Goal: Information Seeking & Learning: Understand process/instructions

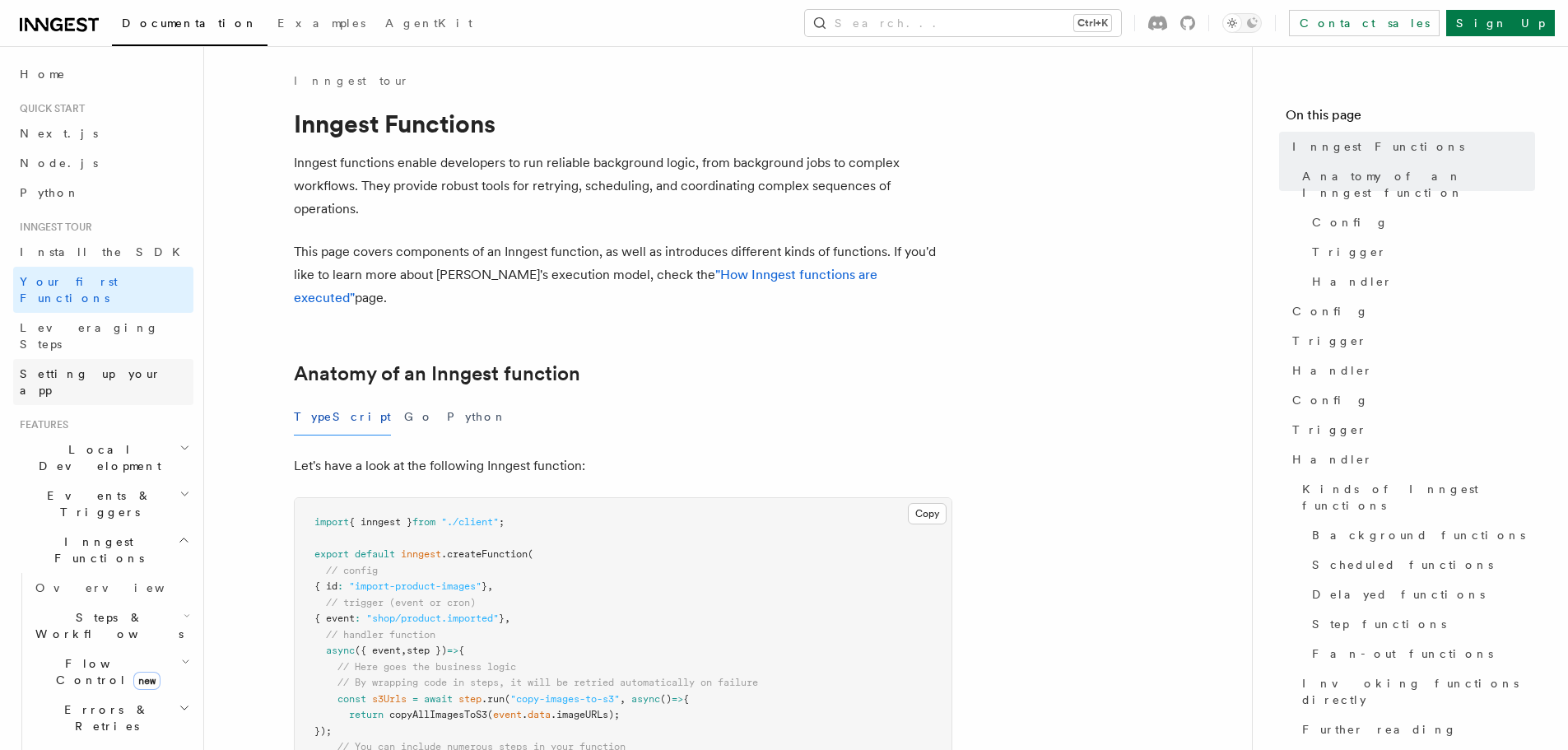
click at [83, 367] on span "Setting up your app" at bounding box center [90, 381] width 142 height 29
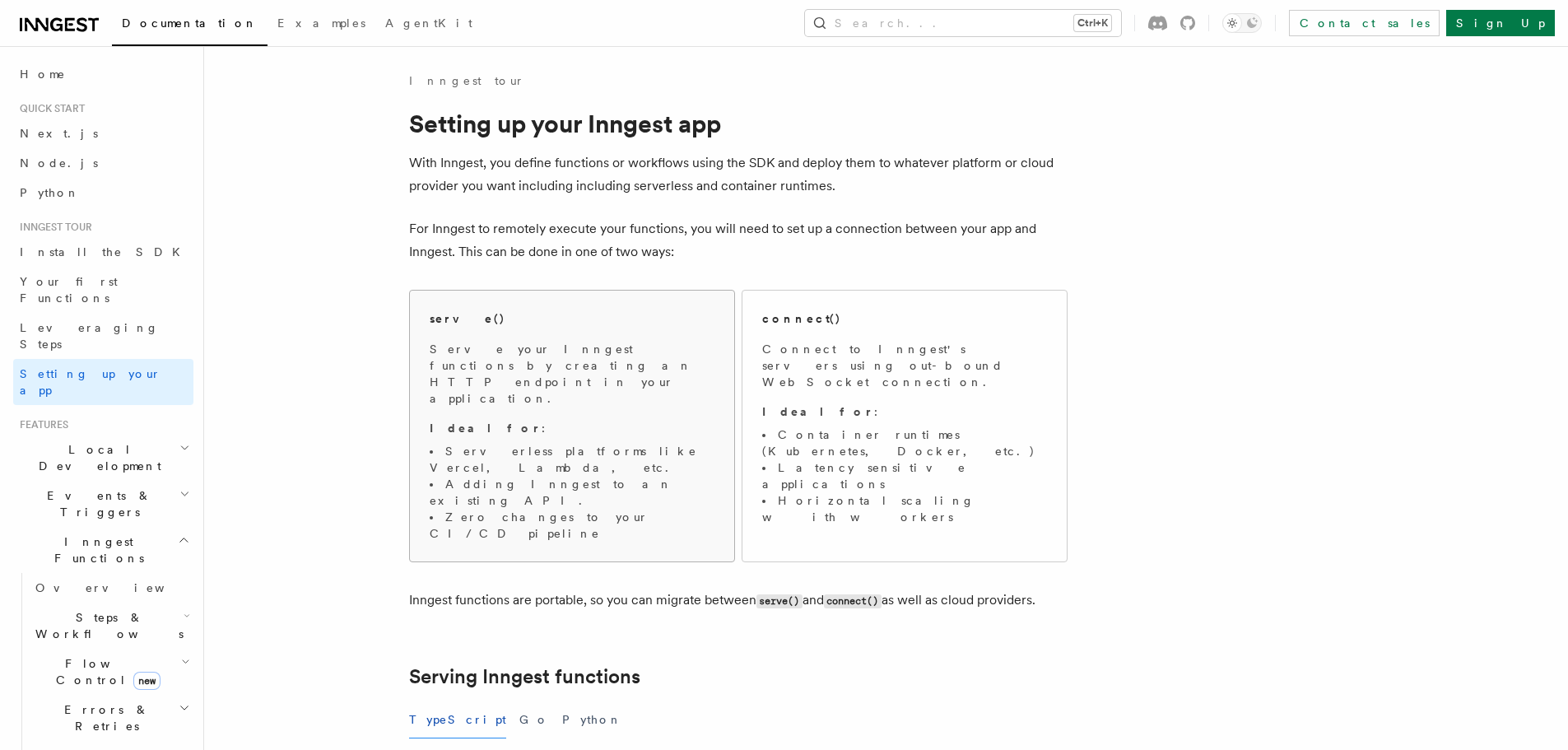
click at [465, 333] on div "serve() Serve your Inngest functions by creating an HTTP endpoint in your appli…" at bounding box center [572, 425] width 285 height 231
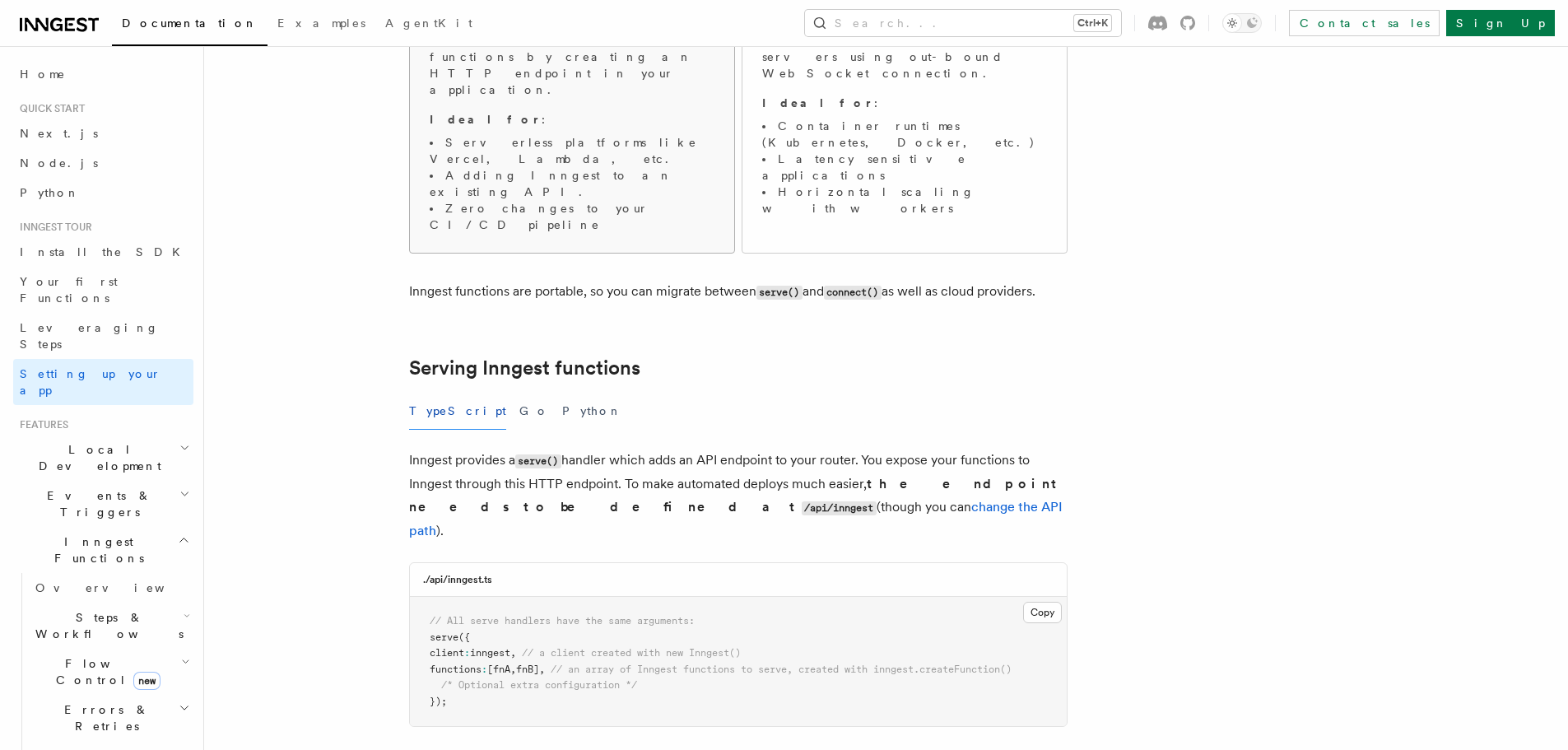
scroll to position [504, 0]
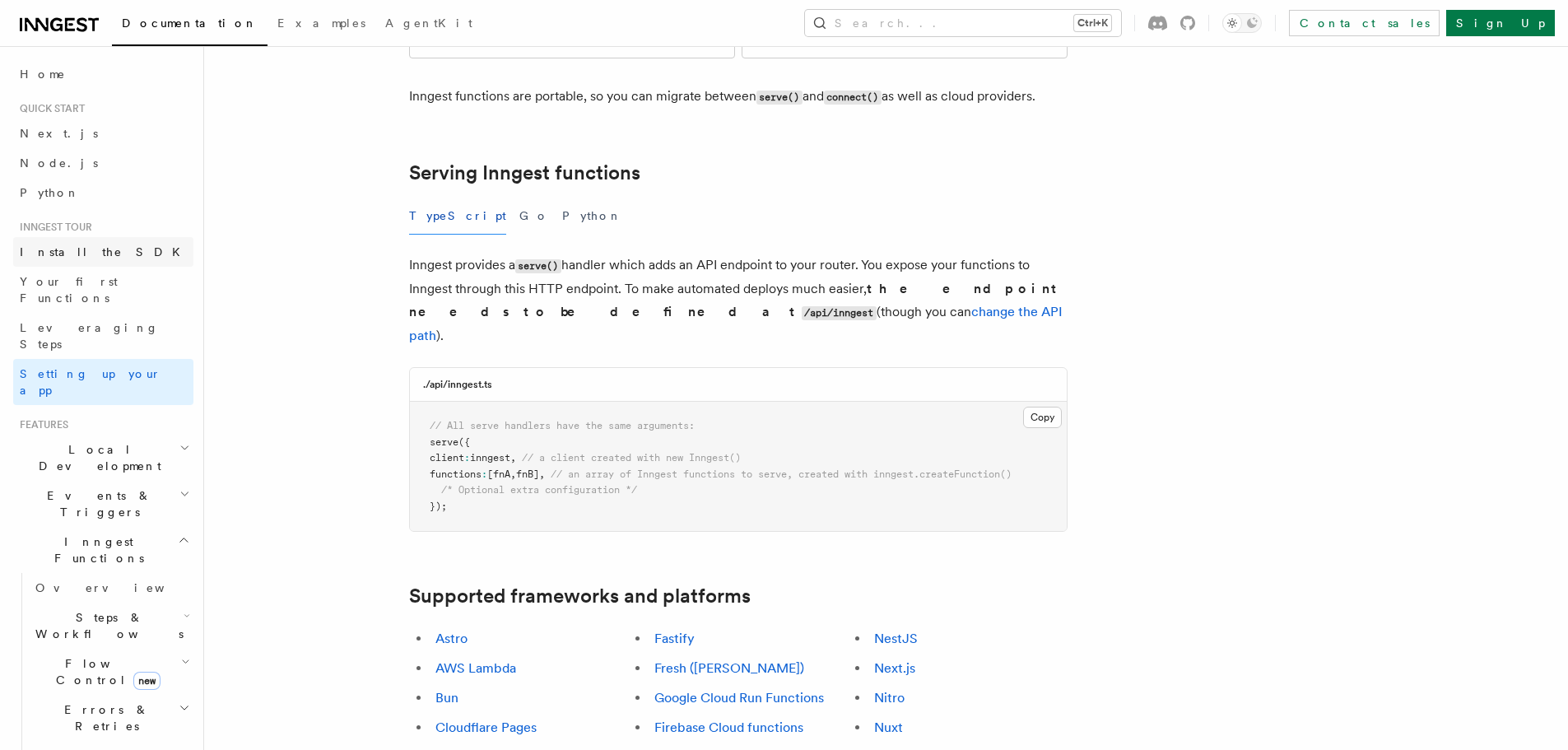
click at [54, 249] on span "Install the SDK" at bounding box center [105, 252] width 170 height 13
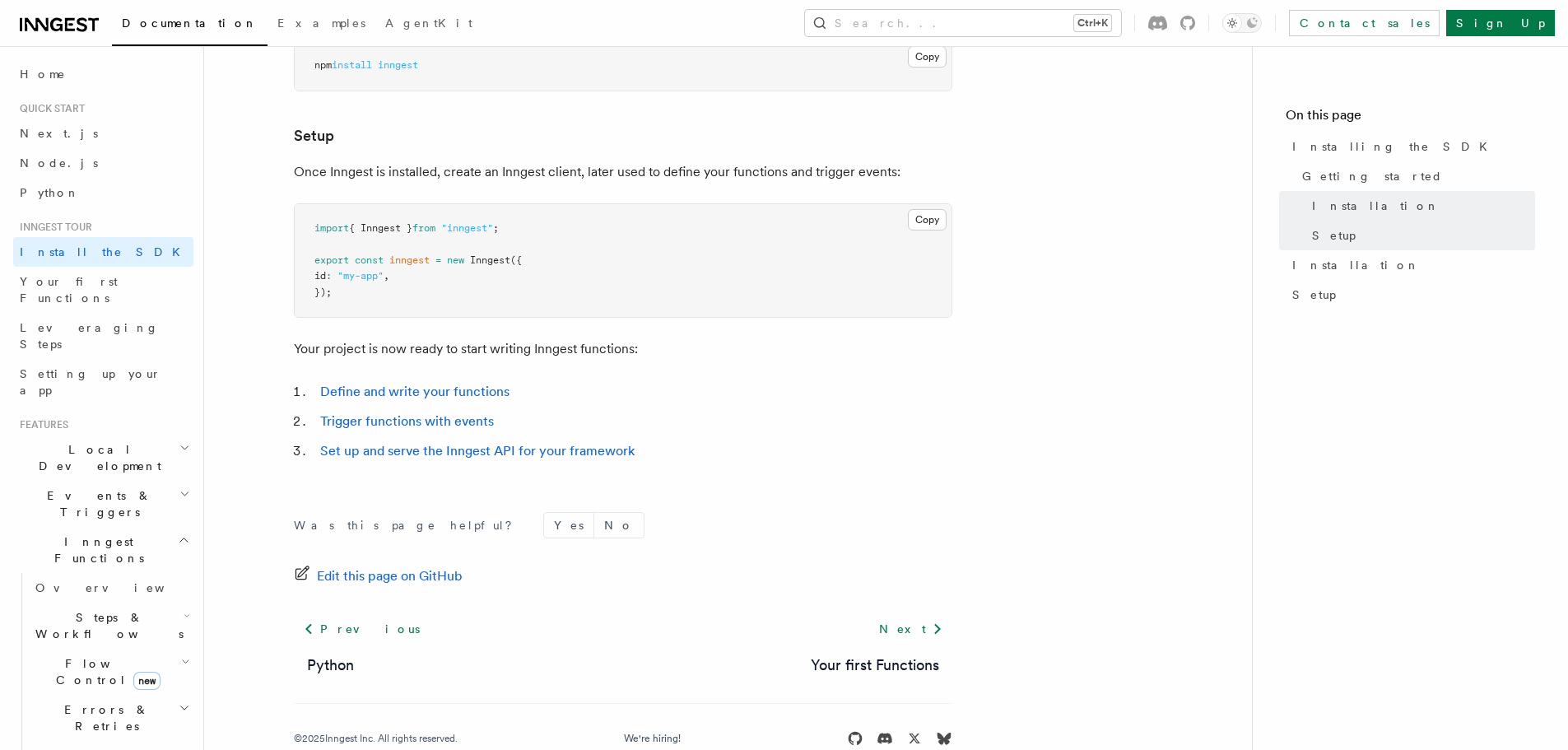
scroll to position [619, 0]
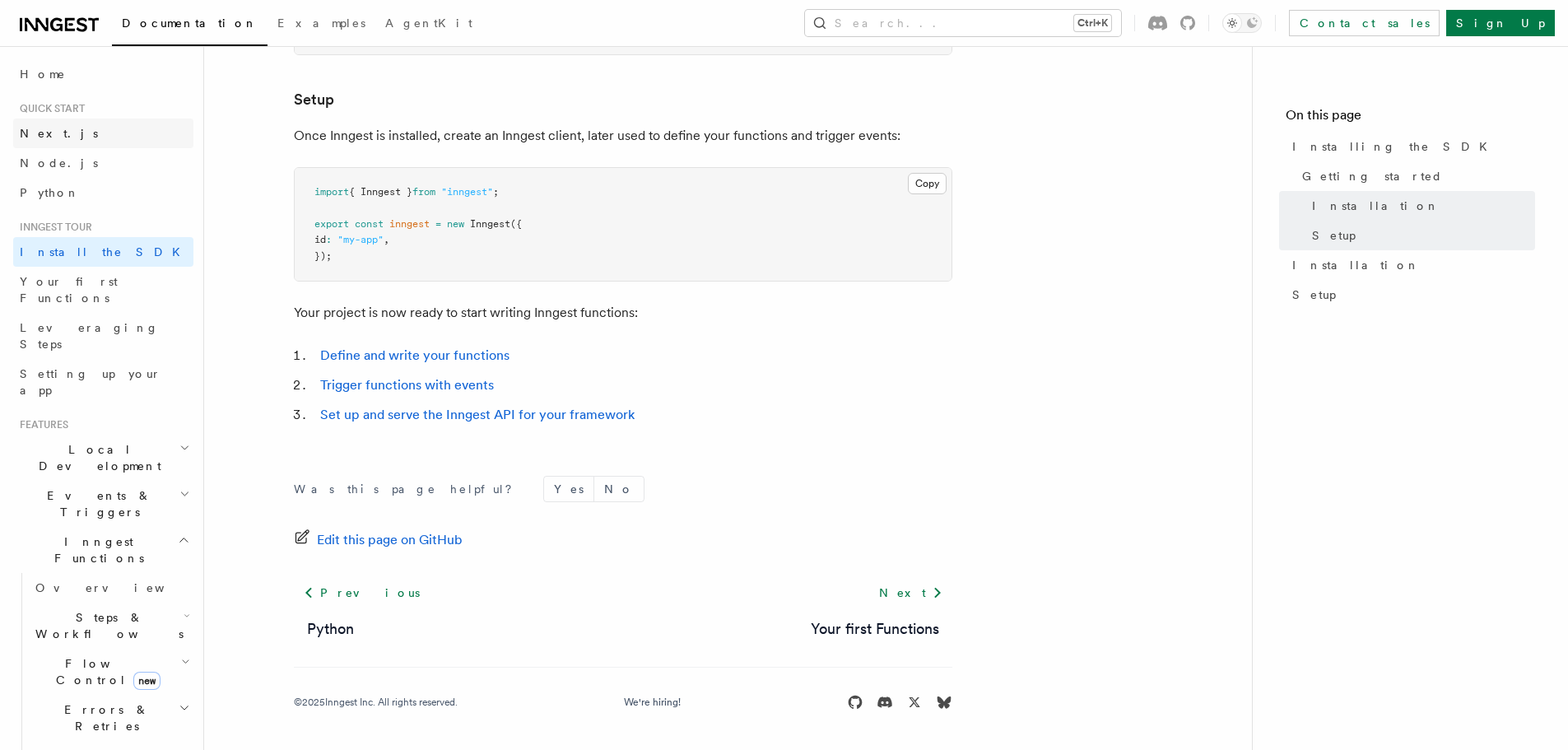
click at [45, 135] on span "Next.js" at bounding box center [59, 133] width 78 height 13
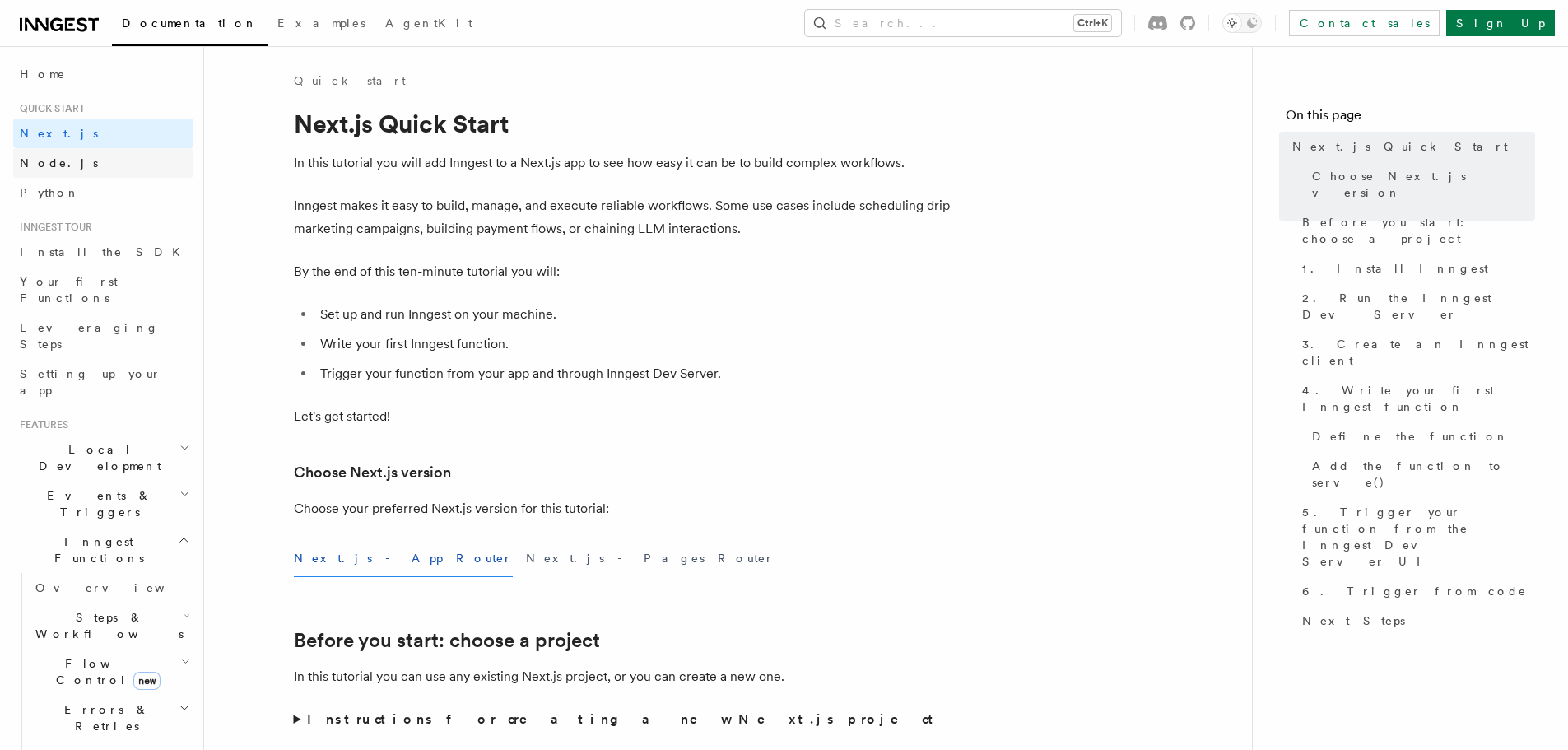
click at [48, 169] on span "Node.js" at bounding box center [59, 163] width 78 height 16
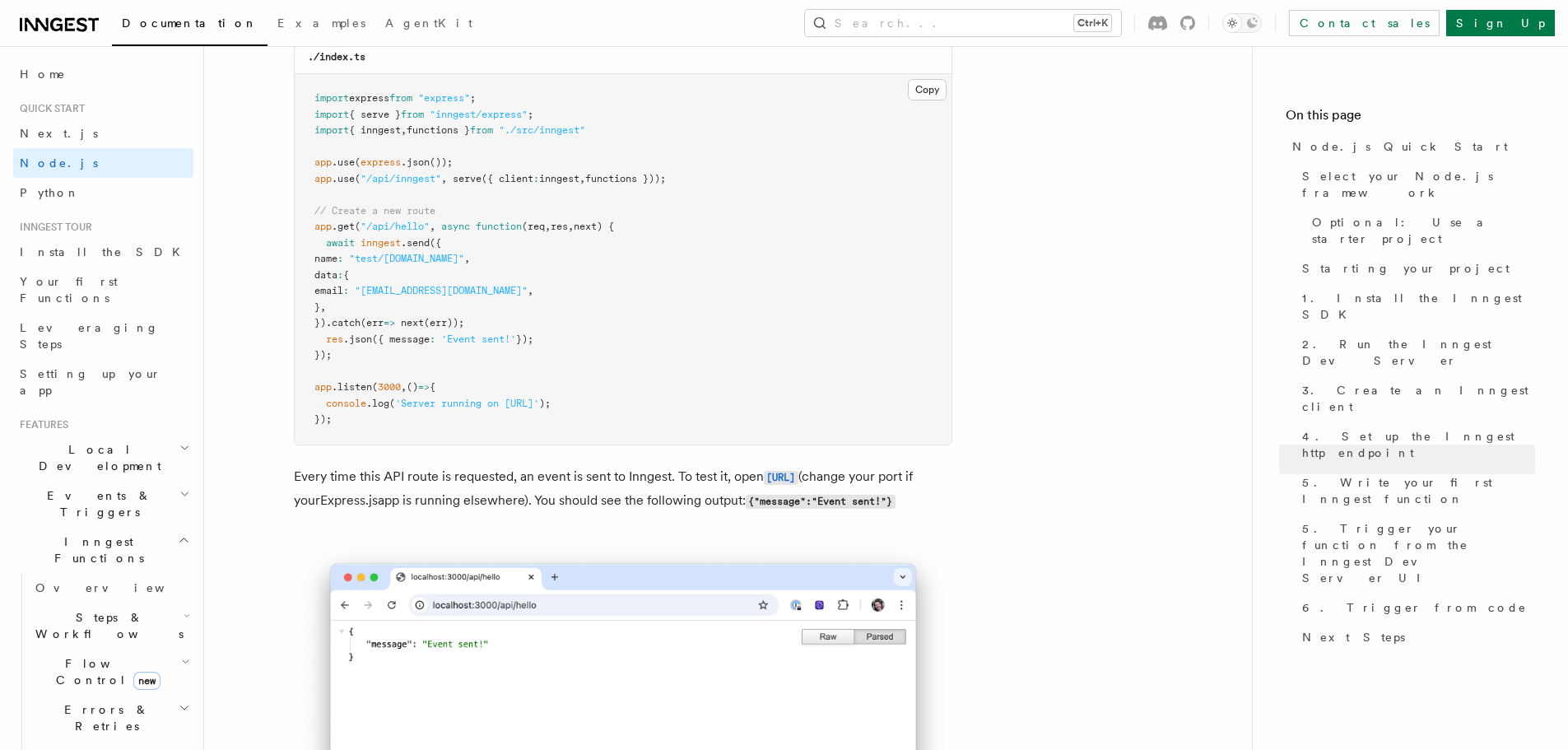
scroll to position [8782, 0]
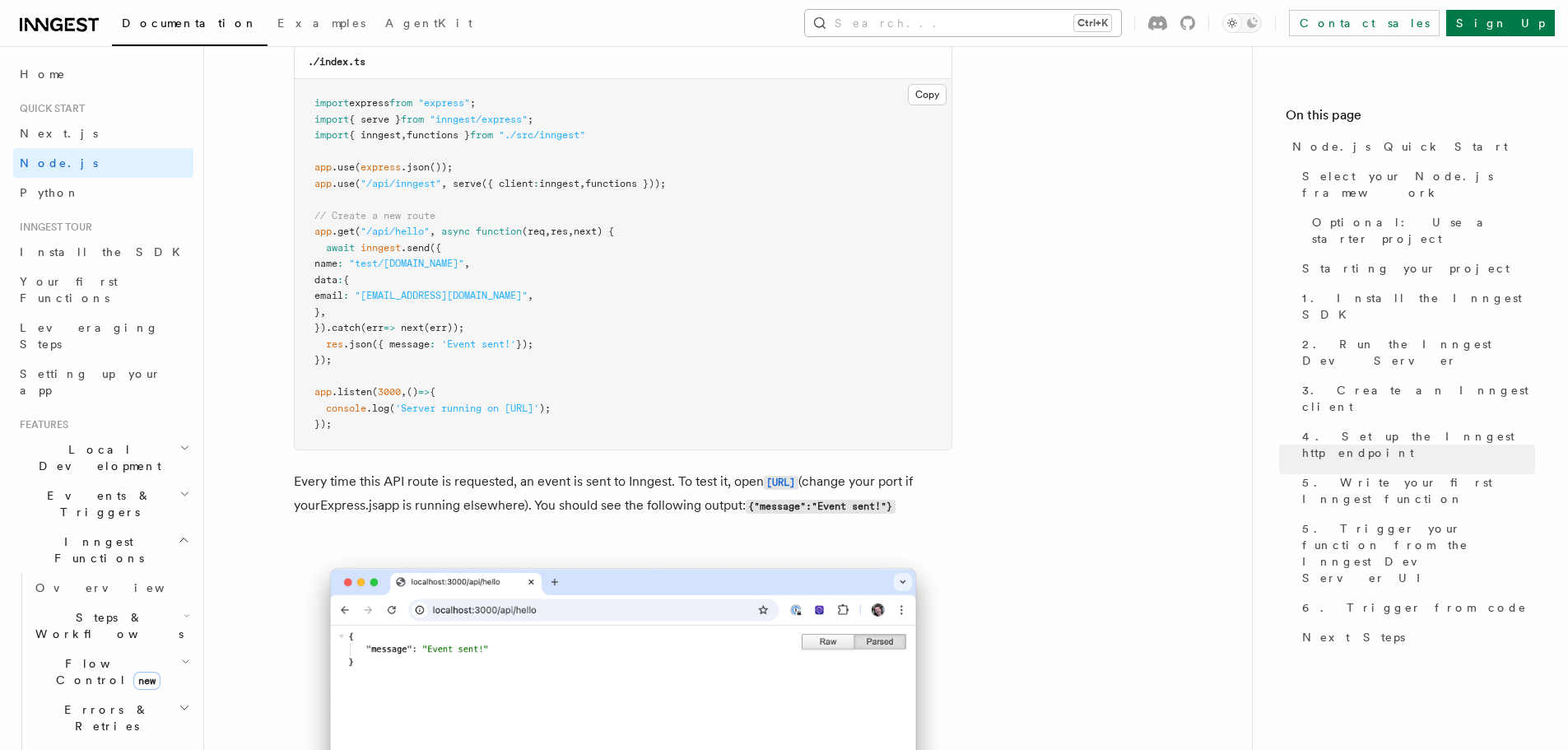
click at [1035, 24] on button "Search... Ctrl+K" at bounding box center [963, 23] width 316 height 27
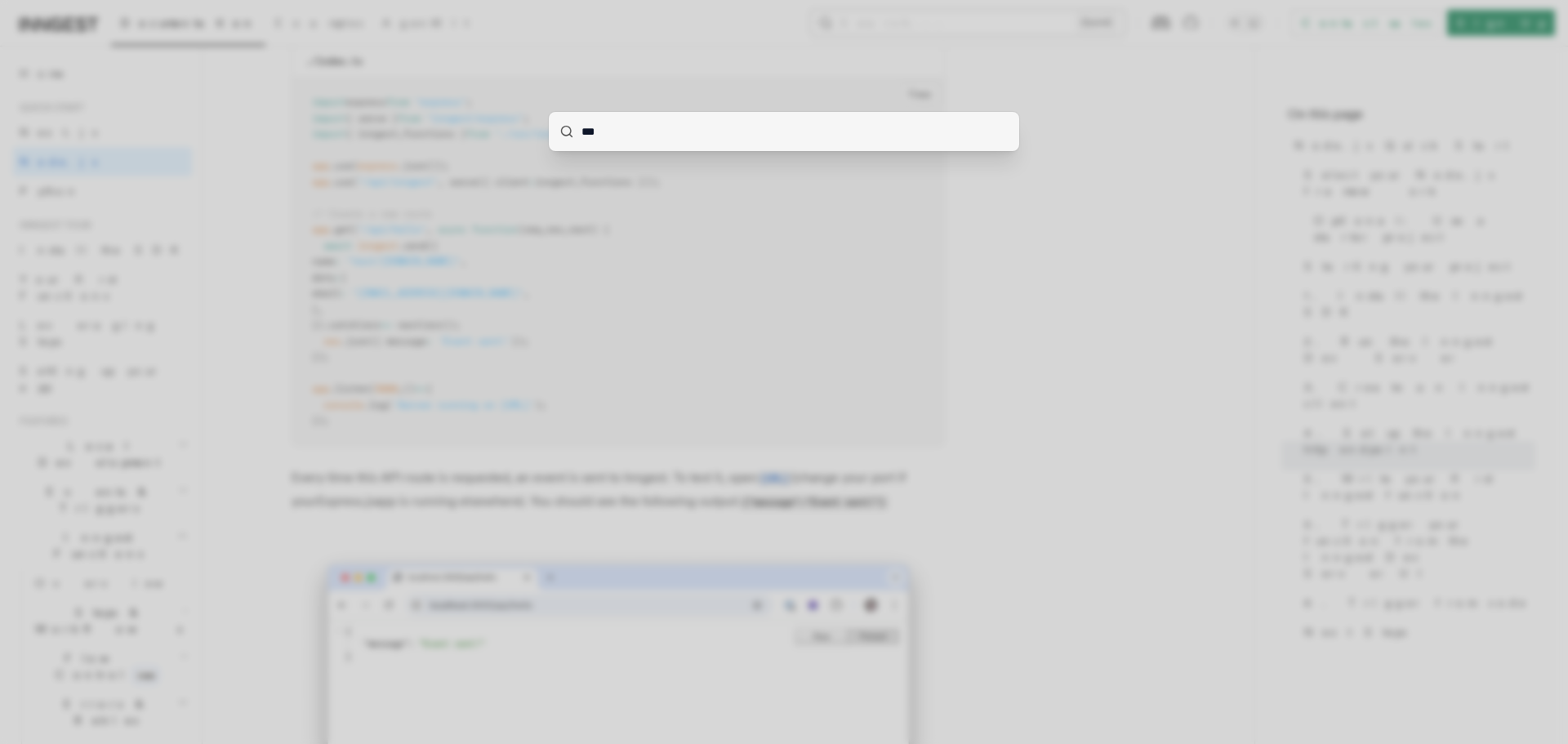
type input "****"
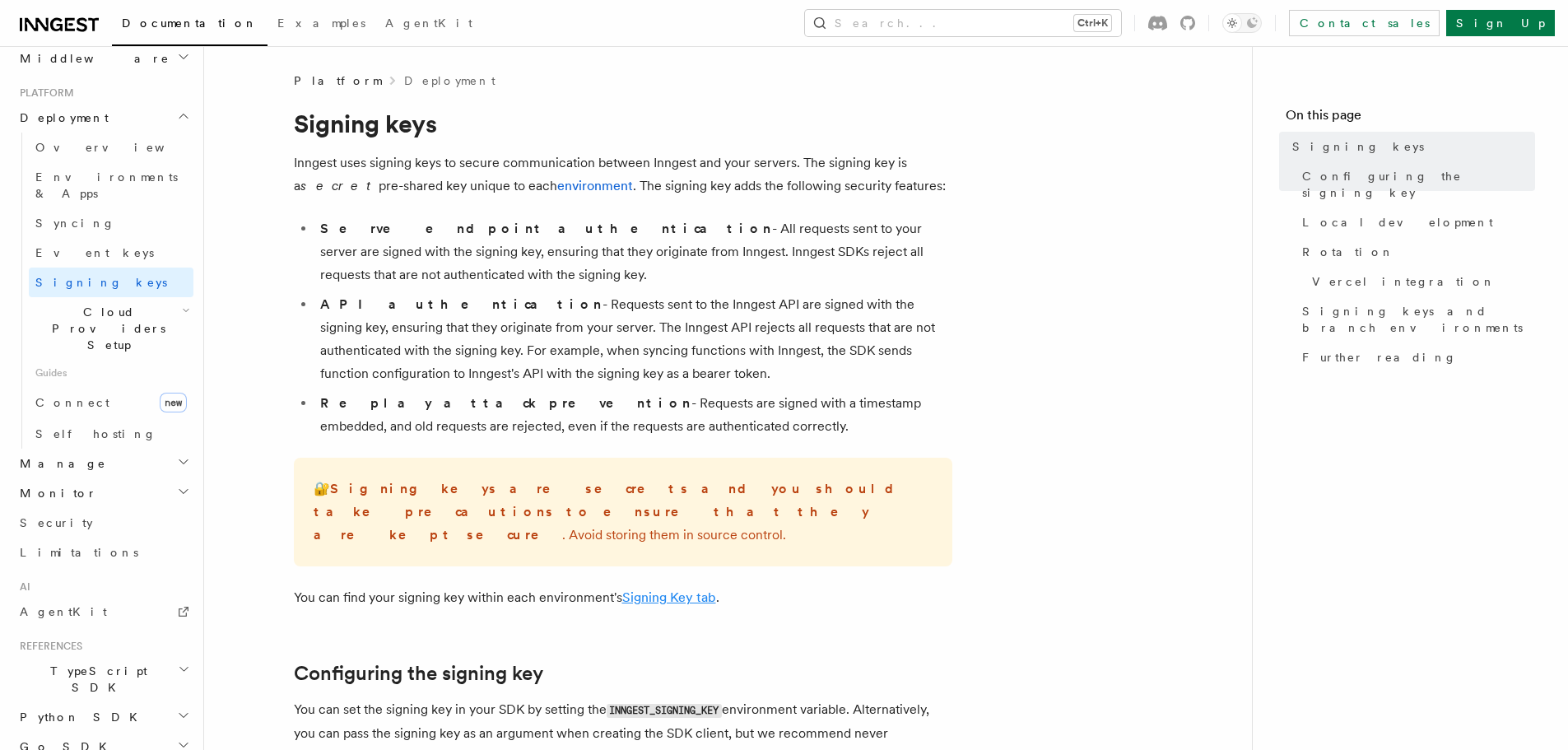
click at [691, 589] on link "Signing Key tab" at bounding box center [669, 597] width 94 height 15
click at [77, 427] on span "Self hosting" at bounding box center [95, 433] width 121 height 13
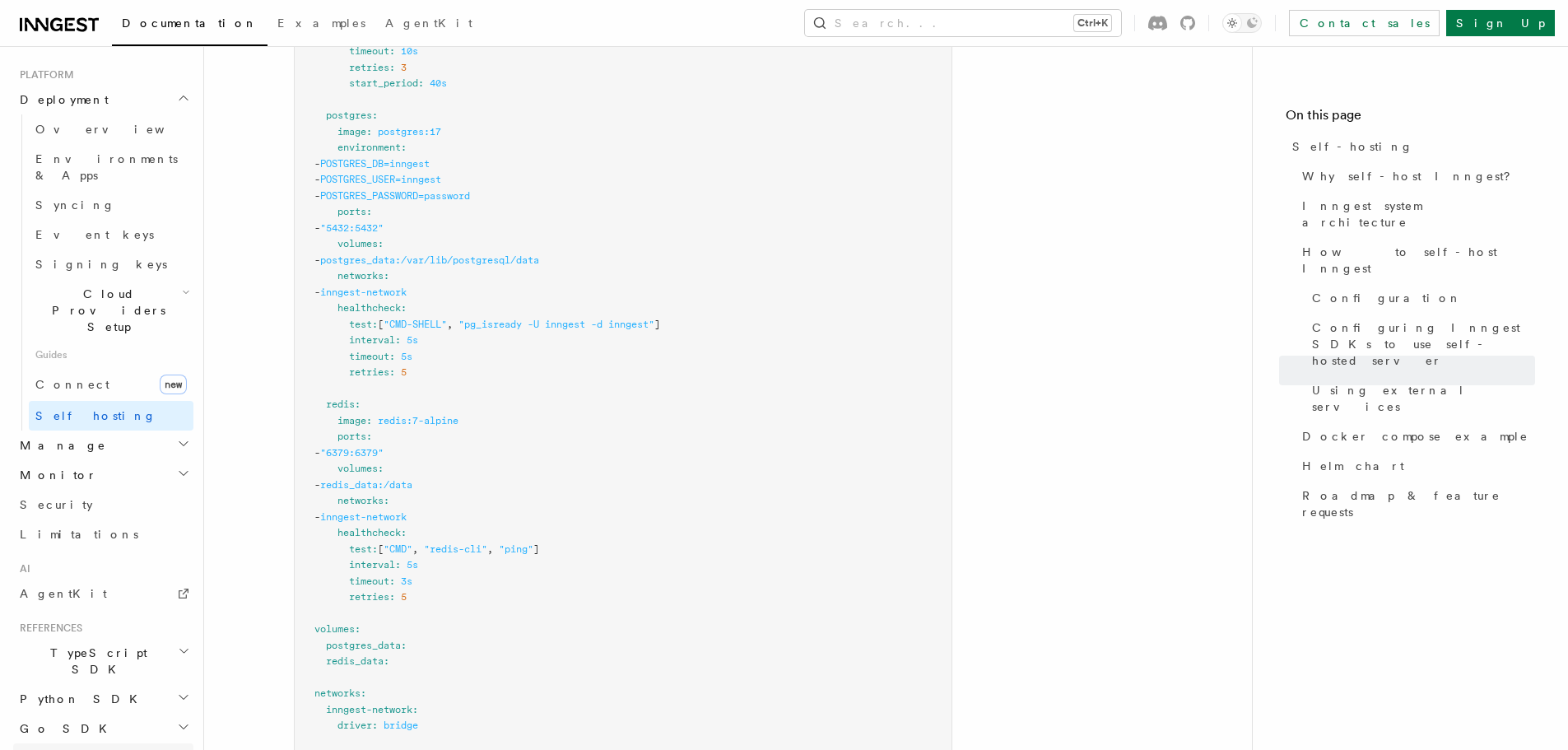
scroll to position [4863, 0]
click at [69, 714] on h2 "Go SDK" at bounding box center [104, 728] width 181 height 29
click at [93, 644] on span "TypeScript SDK" at bounding box center [95, 661] width 164 height 33
click at [95, 721] on span "Create the client" at bounding box center [85, 736] width 100 height 29
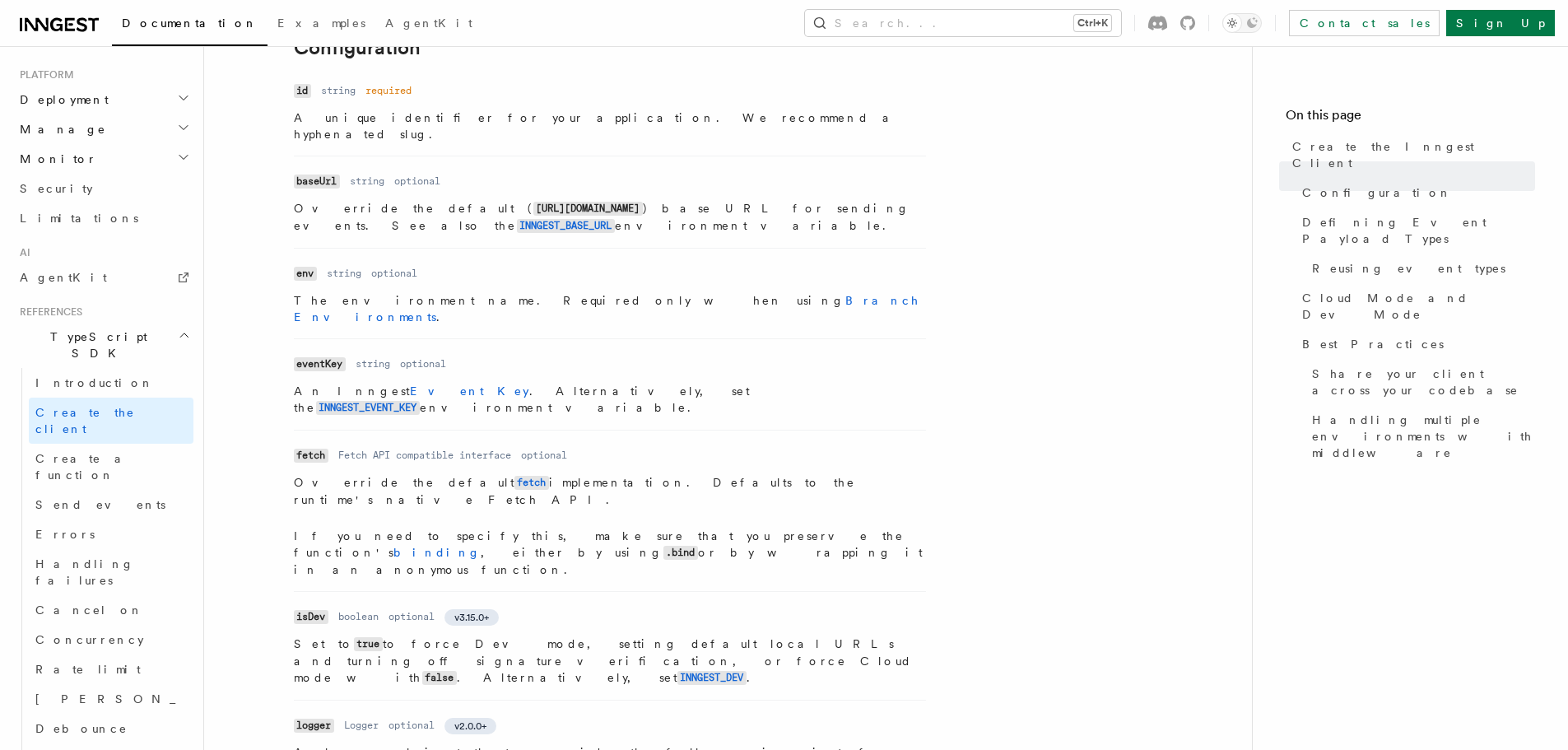
scroll to position [413, 0]
click at [410, 386] on link "Event Key" at bounding box center [469, 393] width 120 height 13
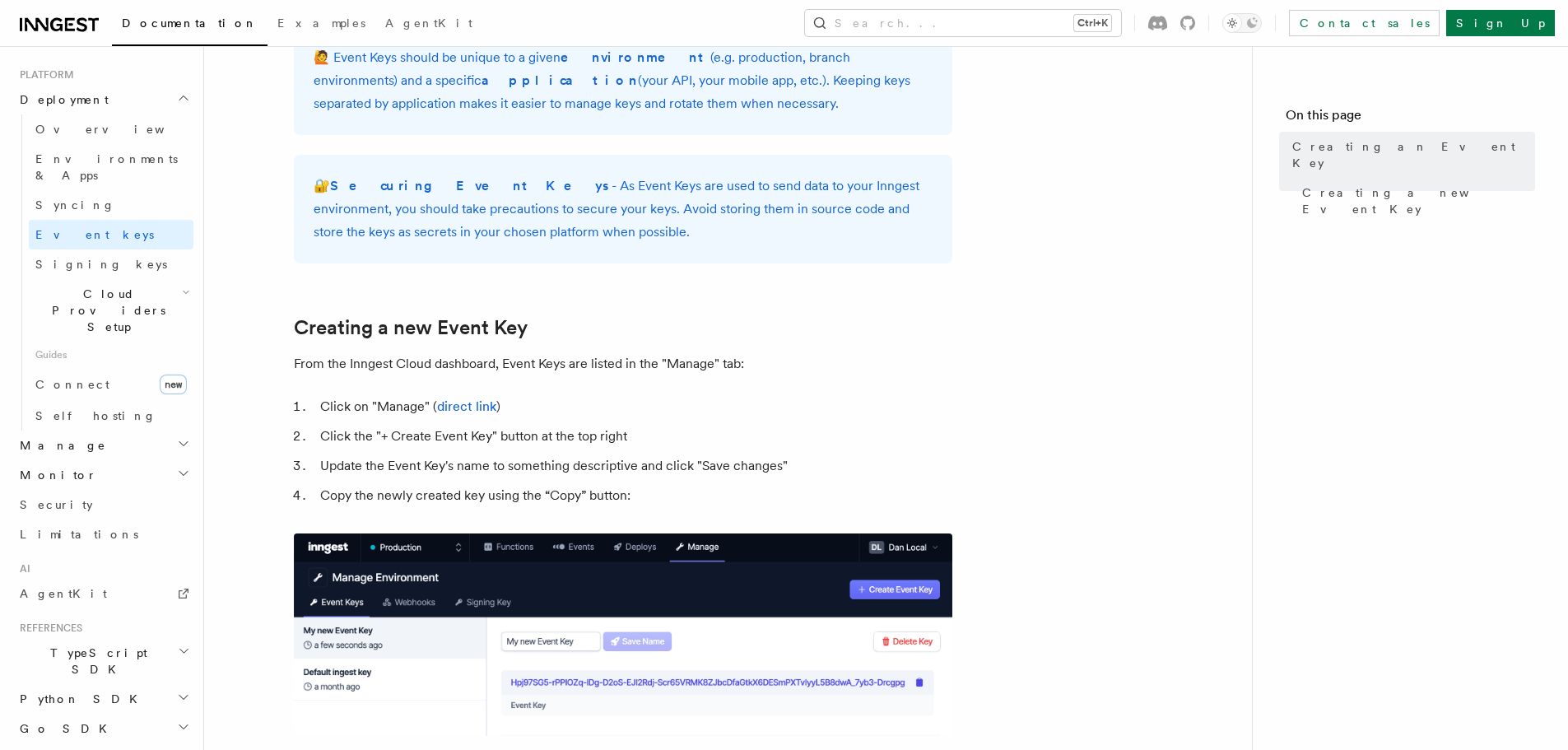
scroll to position [492, 0]
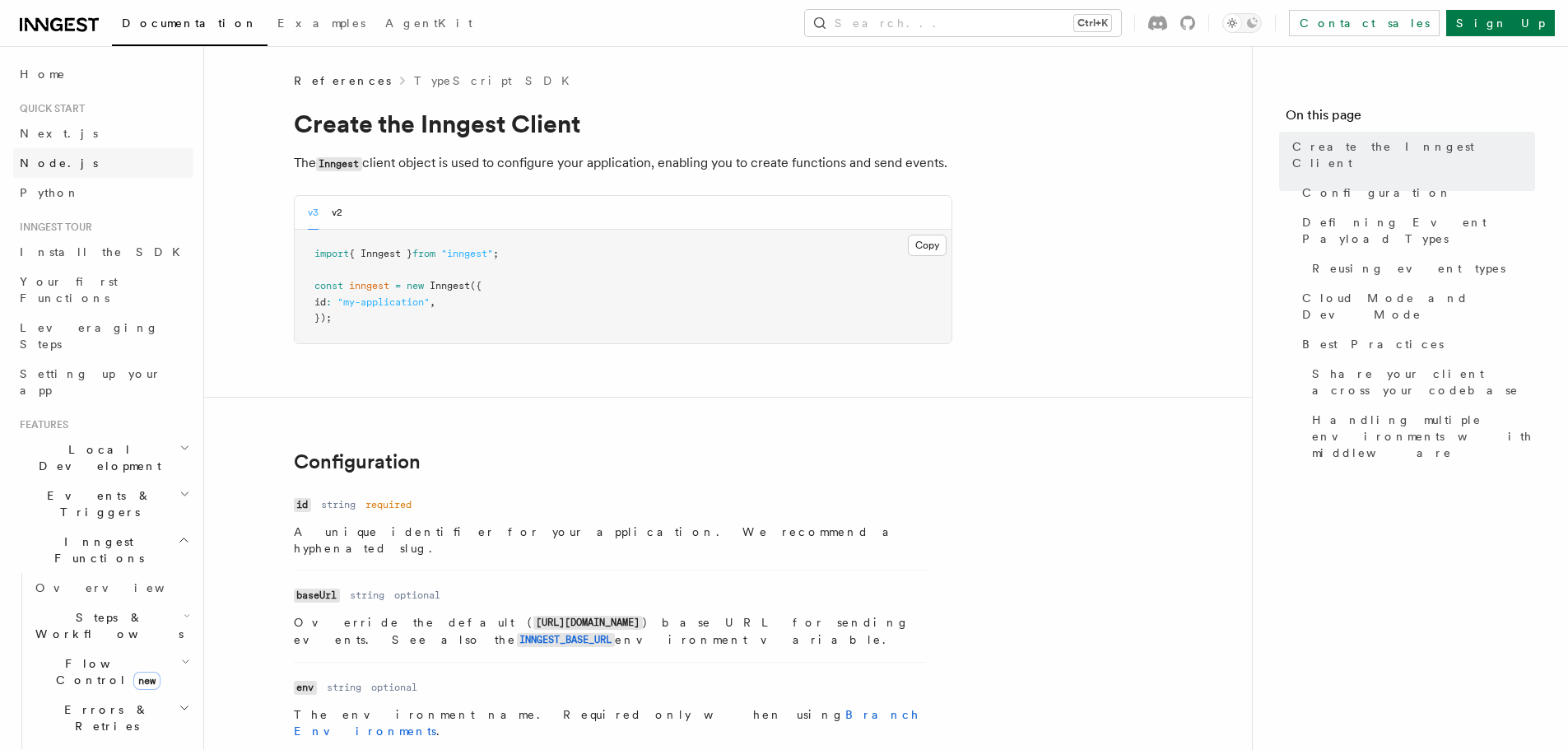
click at [46, 164] on span "Node.js" at bounding box center [59, 163] width 78 height 13
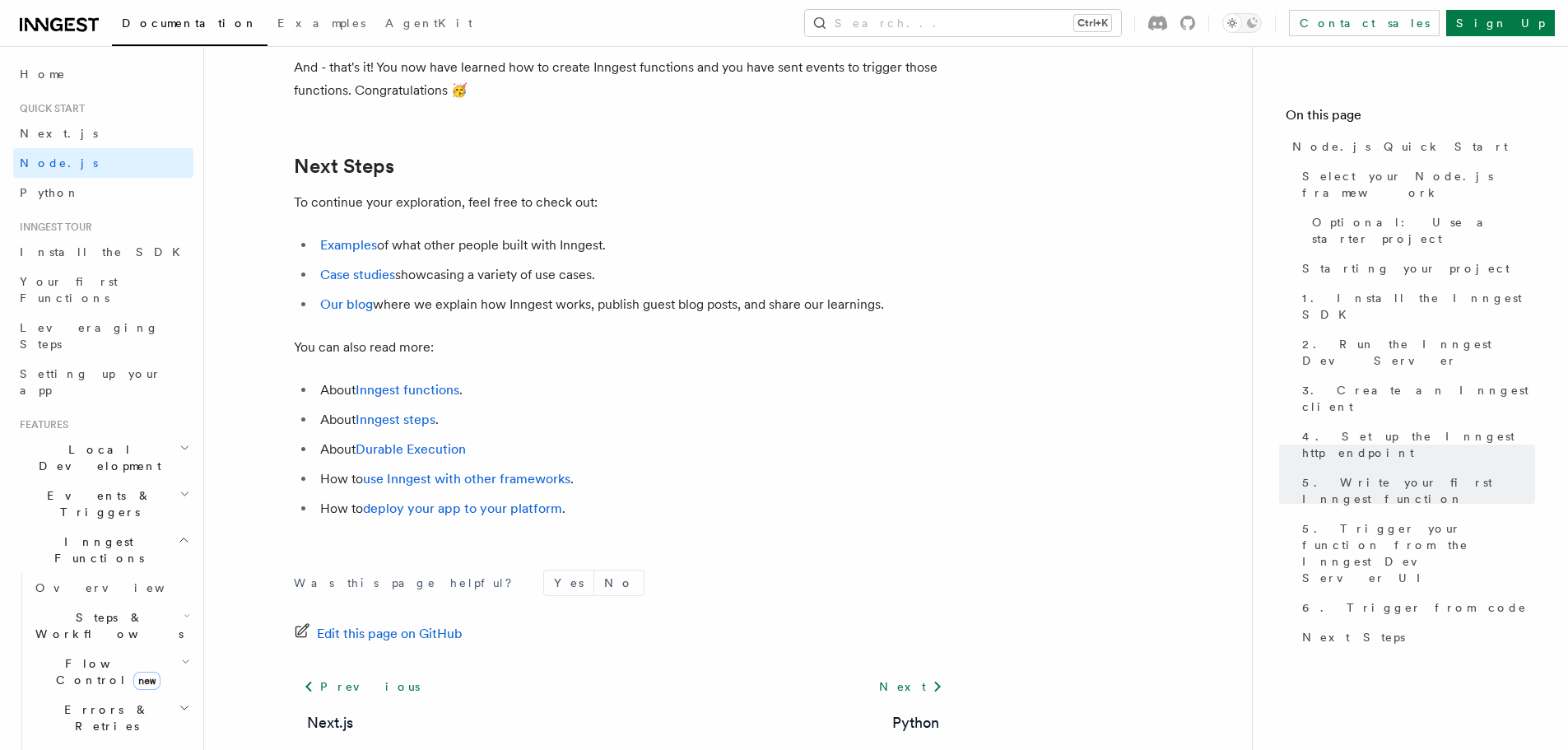
scroll to position [10204, 0]
click at [69, 255] on span "Install the SDK" at bounding box center [105, 252] width 170 height 13
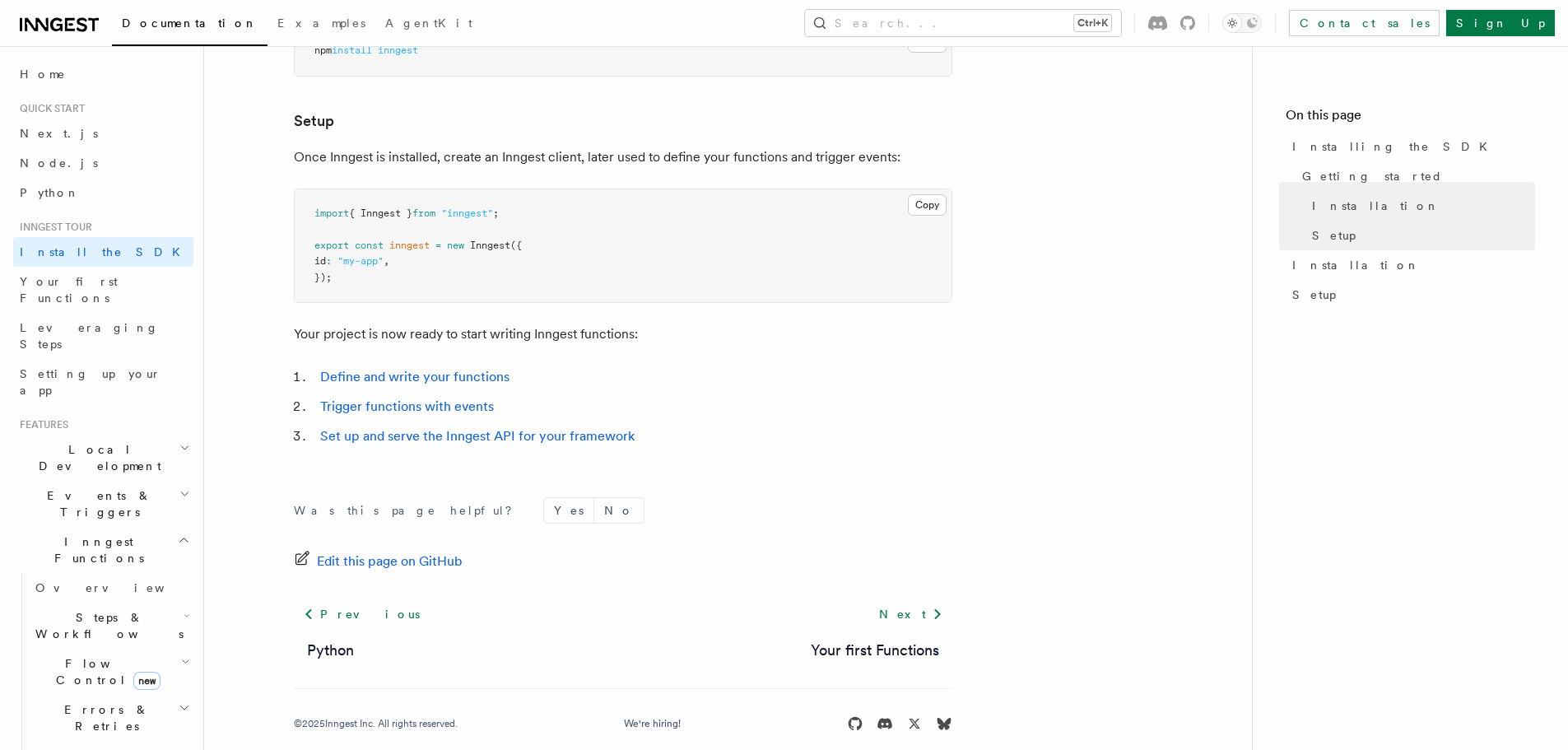
scroll to position [619, 0]
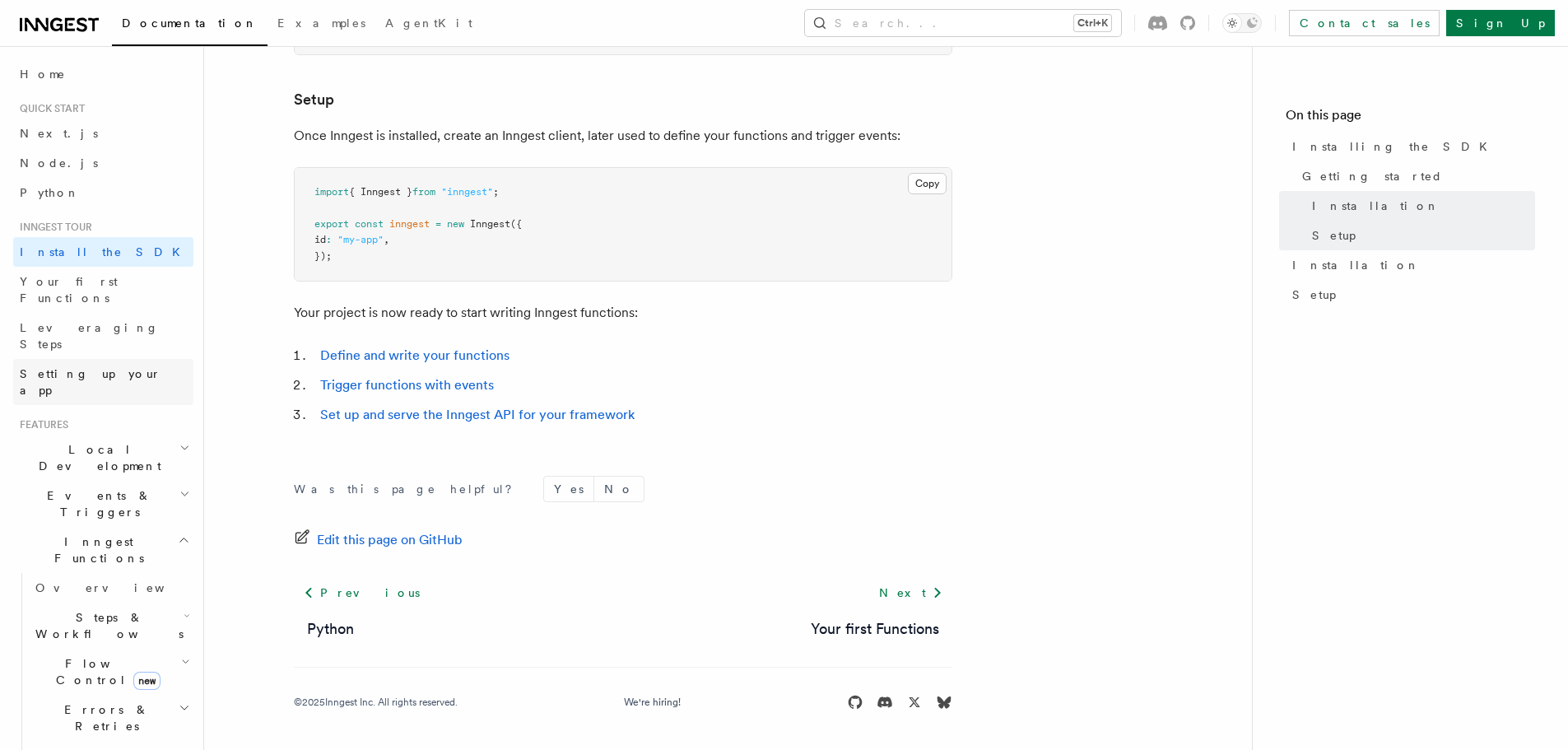
click at [73, 365] on span "Setting up your app" at bounding box center [106, 381] width 174 height 33
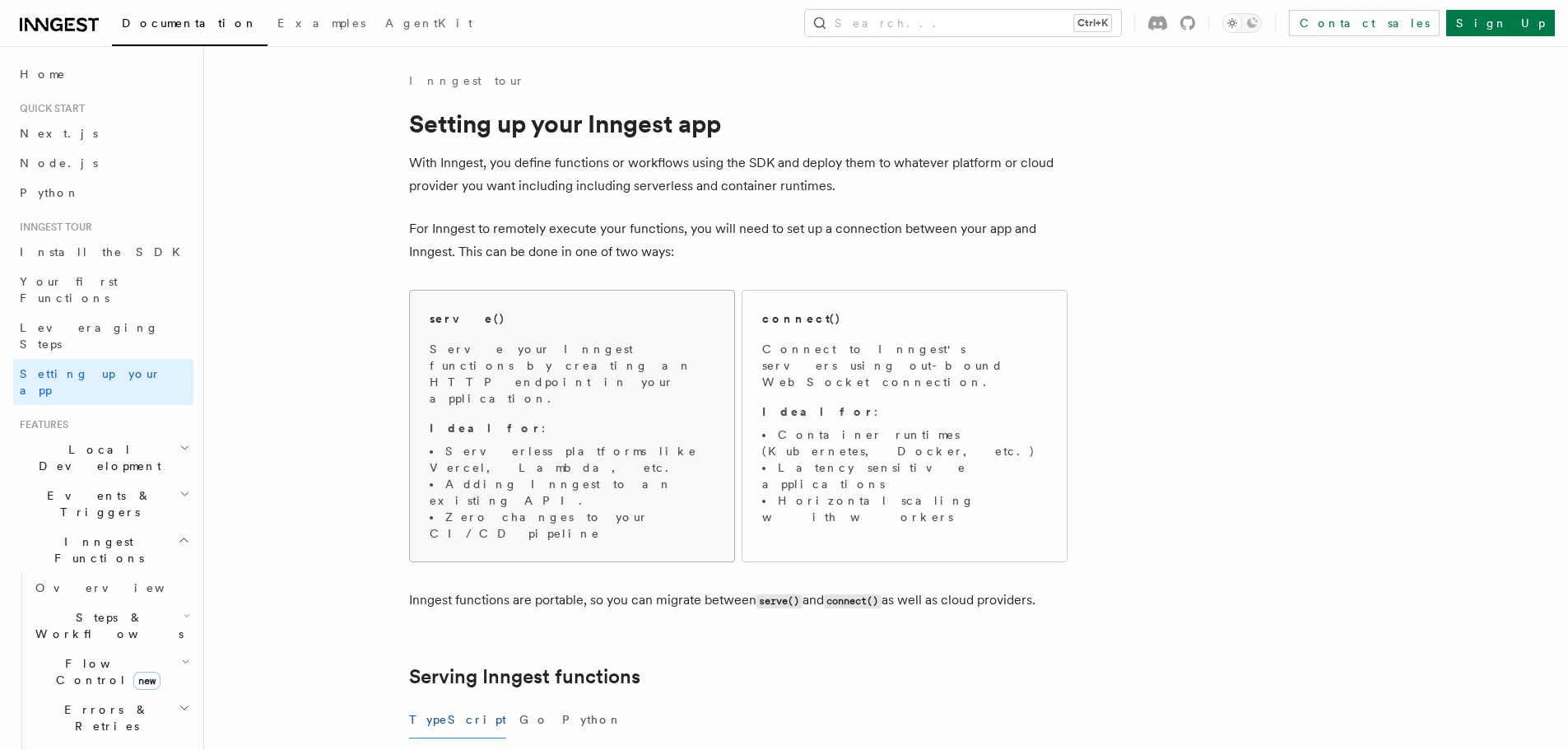
click at [514, 375] on span "Serve your Inngest functions by creating an HTTP endpoint in your application. …" at bounding box center [572, 440] width 285 height 201
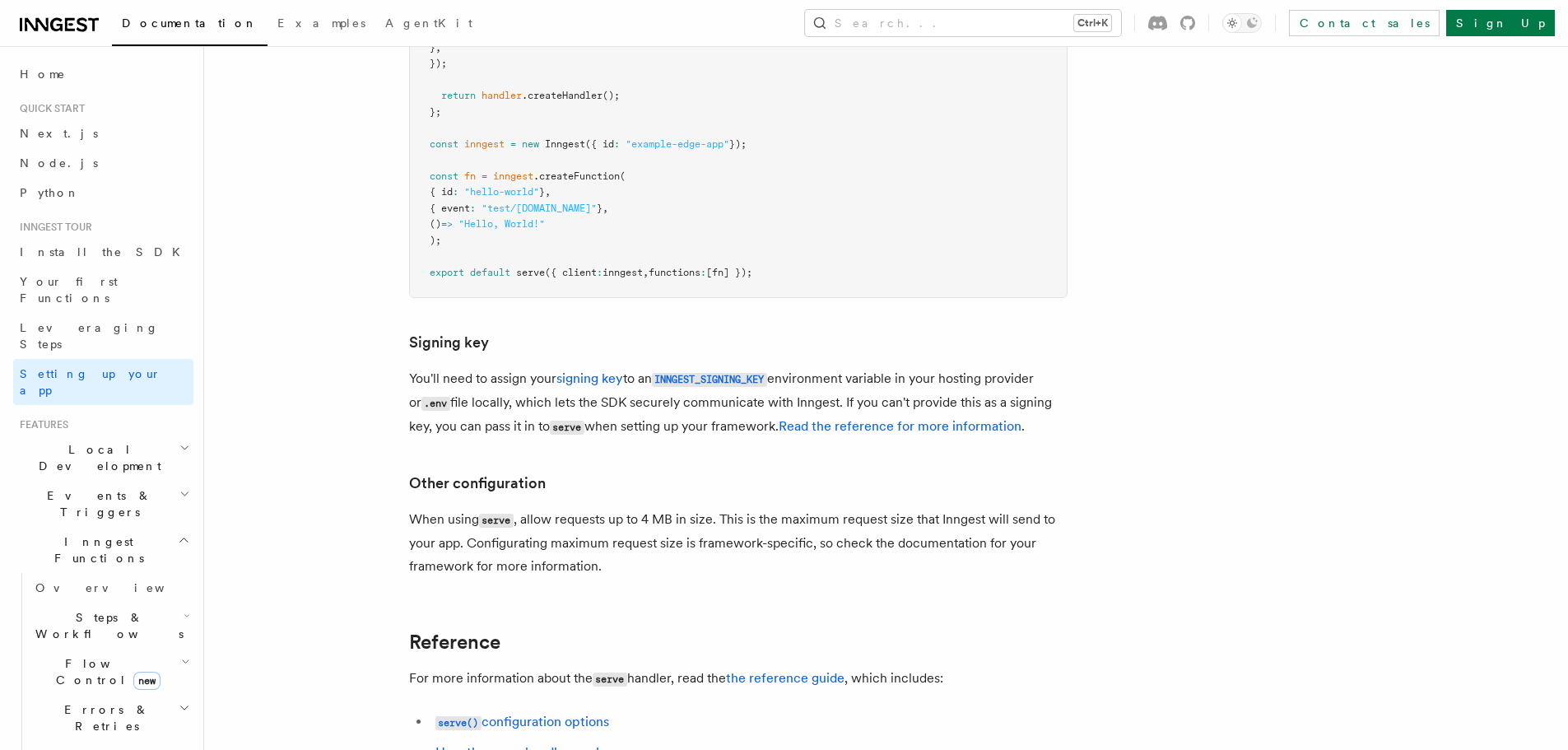
scroll to position [13721, 0]
click at [988, 28] on button "Search... Ctrl+K" at bounding box center [963, 23] width 316 height 27
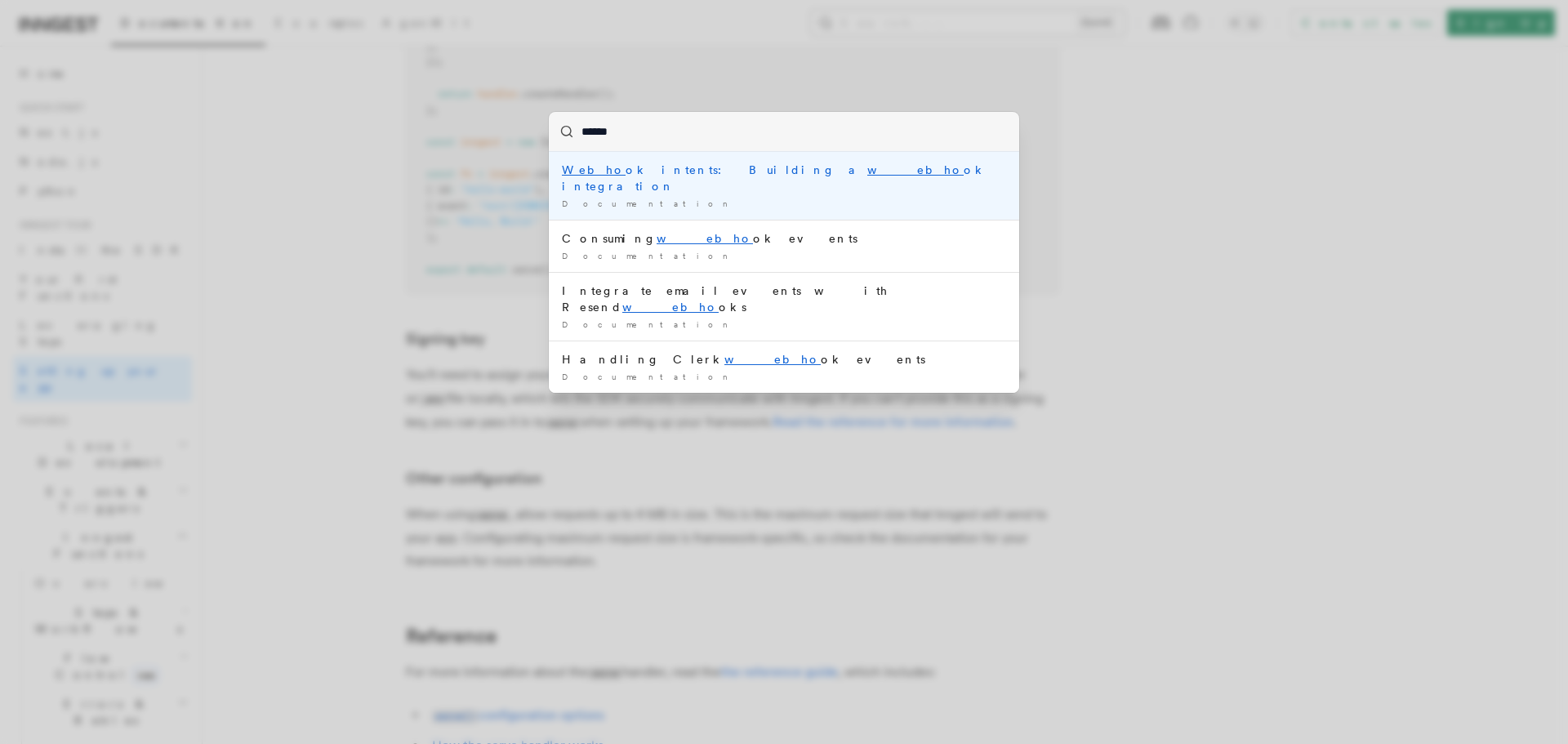
type input "*******"
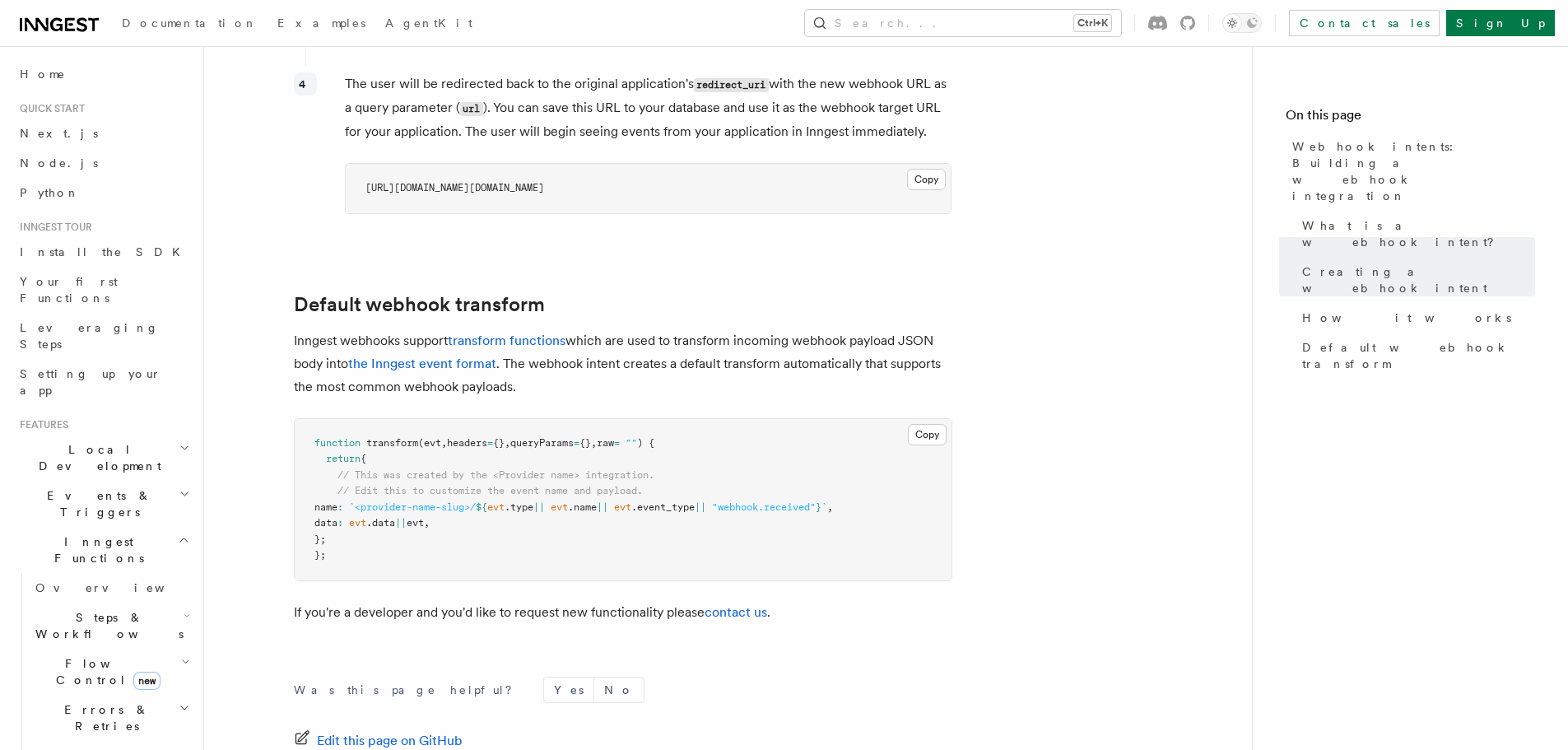
scroll to position [1765, 0]
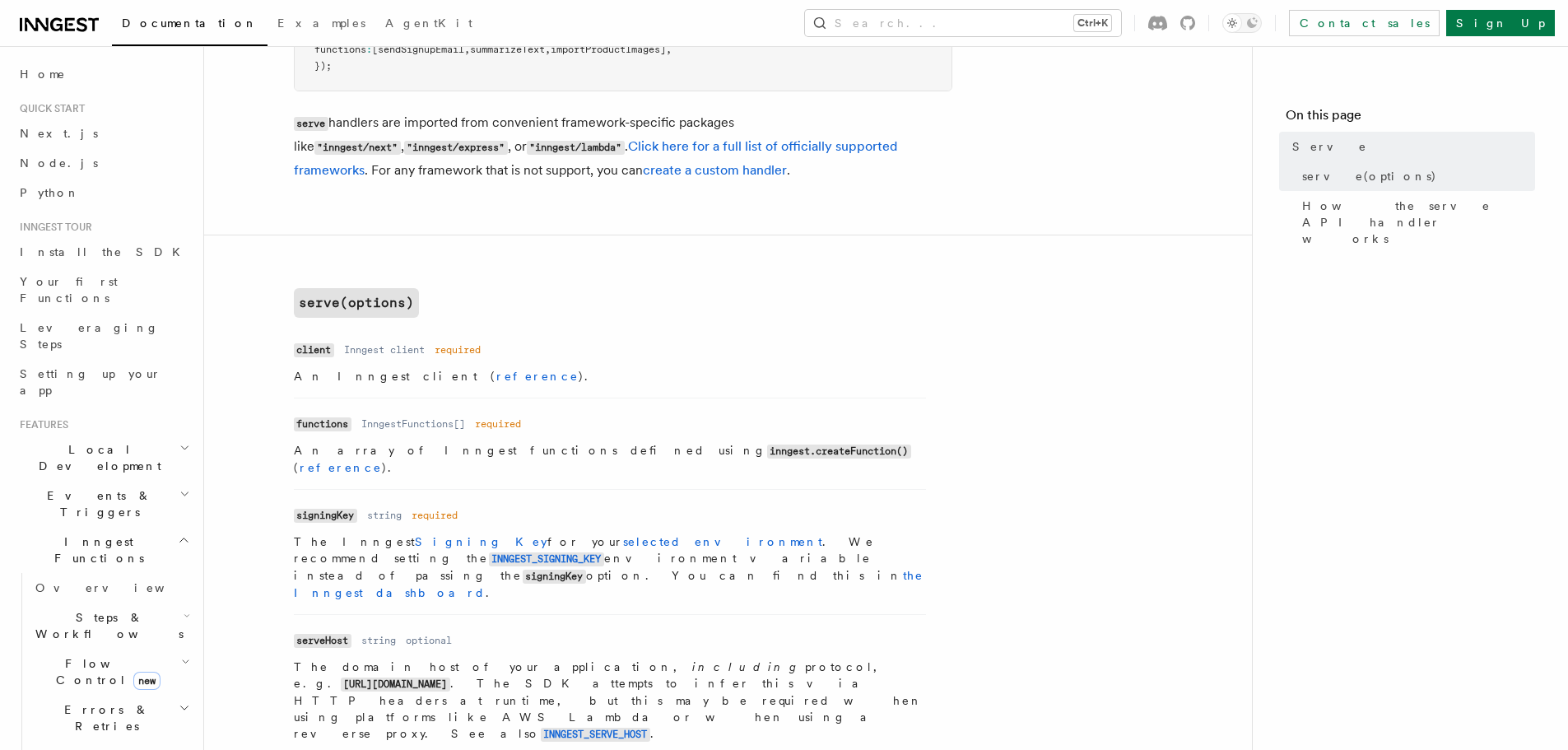
scroll to position [412, 0]
click at [318, 508] on code "signingKey" at bounding box center [325, 514] width 64 height 14
copy code "signingKey"
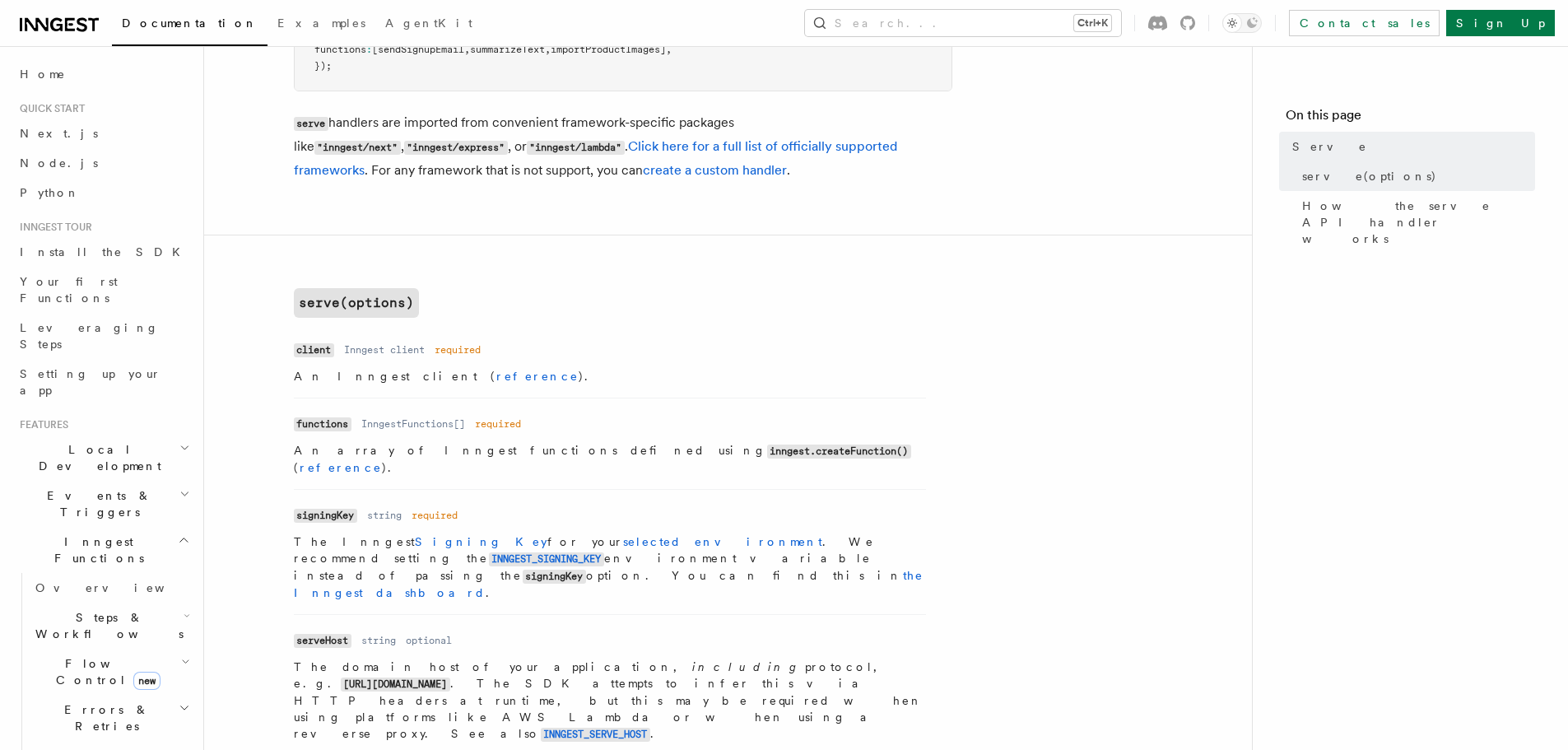
click at [510, 503] on dl "Name signingKey Type string Required required Description The Inngest Signing K…" at bounding box center [609, 551] width 632 height 98
click at [316, 509] on code "signingKey" at bounding box center [325, 515] width 64 height 14
copy code "signingKey"
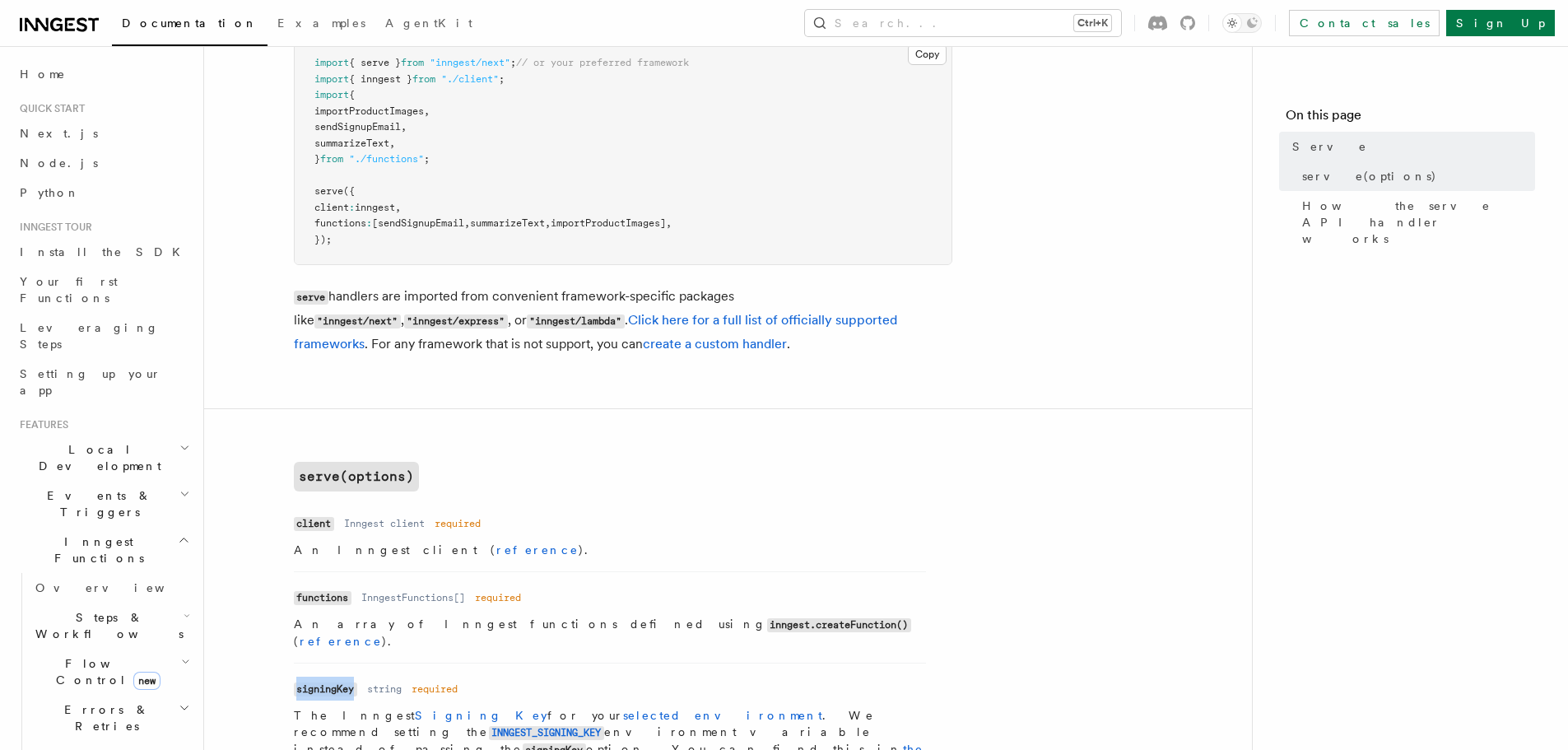
scroll to position [240, 0]
